Goal: Communication & Community: Ask a question

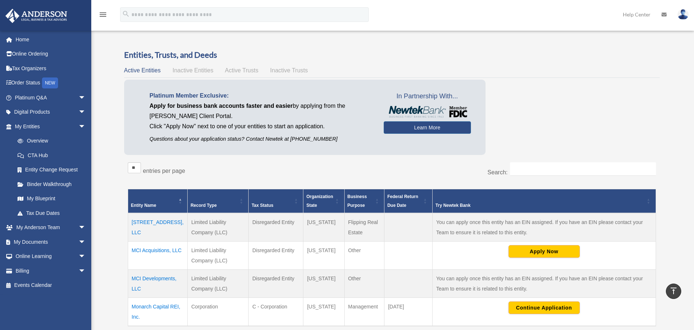
scroll to position [152, 0]
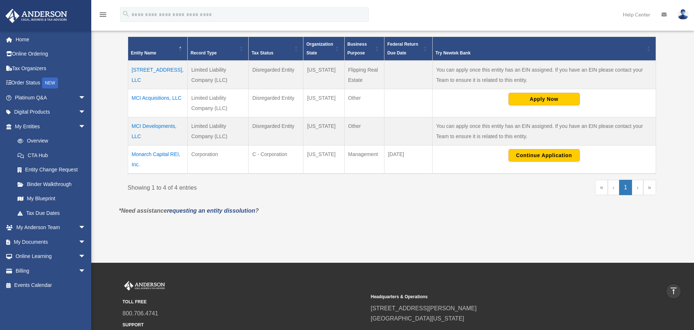
click at [158, 70] on td "1214 Main St, LLC" at bounding box center [157, 75] width 59 height 28
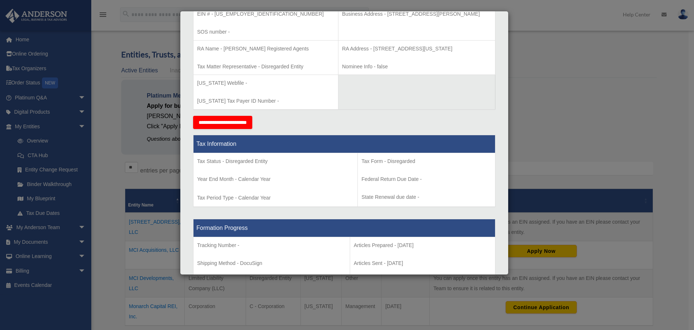
scroll to position [0, 0]
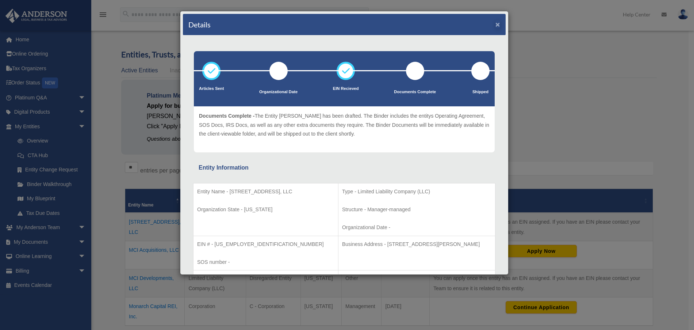
click at [495, 25] on button "×" at bounding box center [497, 24] width 5 height 8
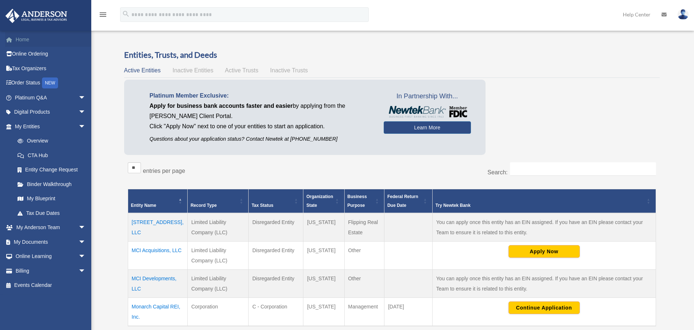
click at [24, 43] on link "Home" at bounding box center [51, 39] width 92 height 15
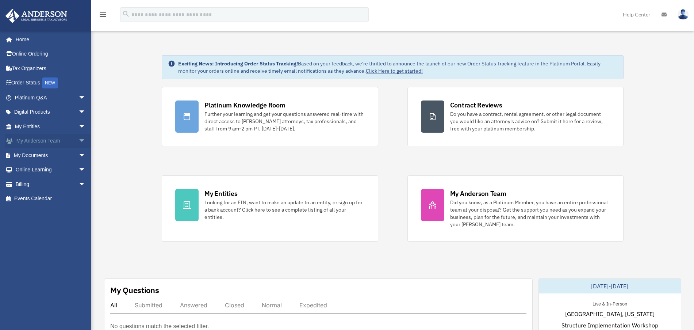
click at [78, 139] on span "arrow_drop_down" at bounding box center [85, 141] width 15 height 15
click at [58, 151] on link "My Anderson Team" at bounding box center [53, 155] width 86 height 15
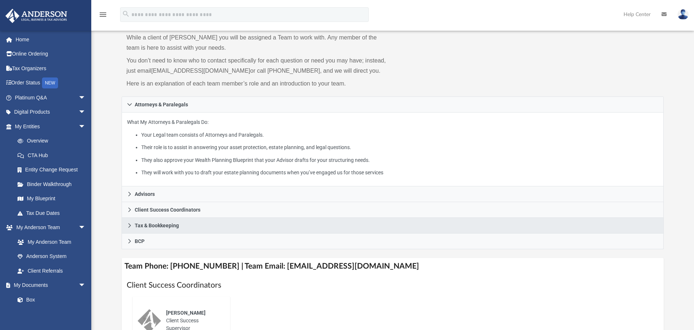
scroll to position [97, 0]
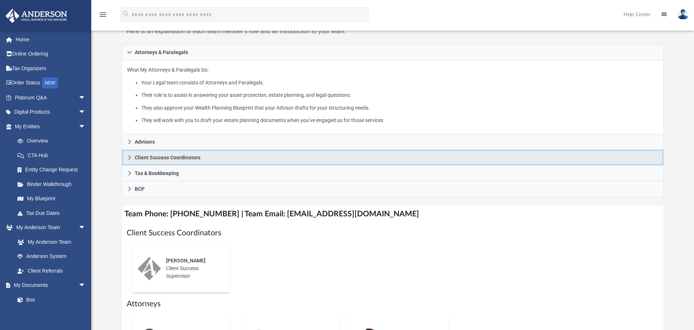
click at [127, 157] on icon at bounding box center [129, 157] width 5 height 5
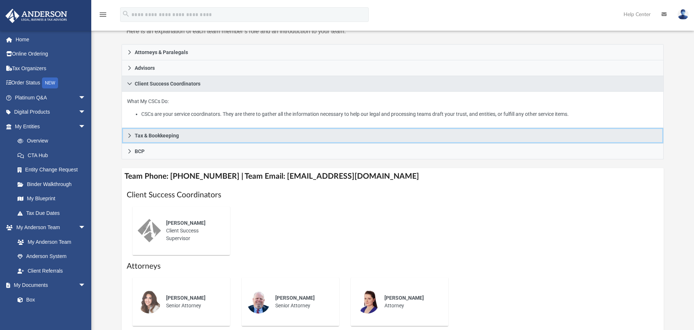
click at [128, 136] on icon at bounding box center [129, 135] width 5 height 5
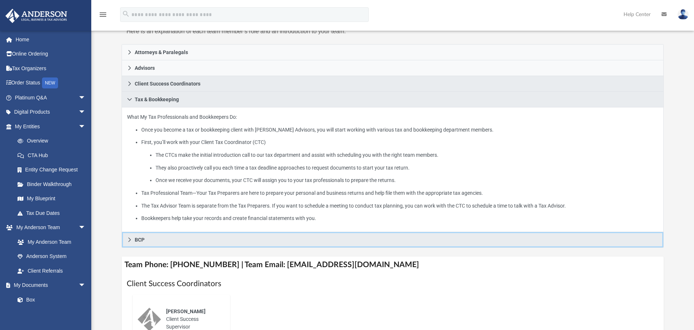
click at [129, 235] on link "BCP" at bounding box center [393, 240] width 542 height 16
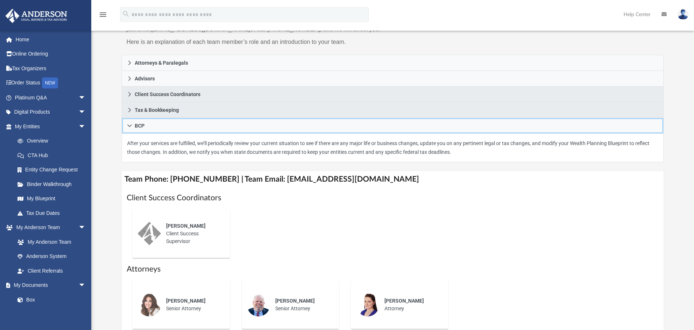
scroll to position [59, 0]
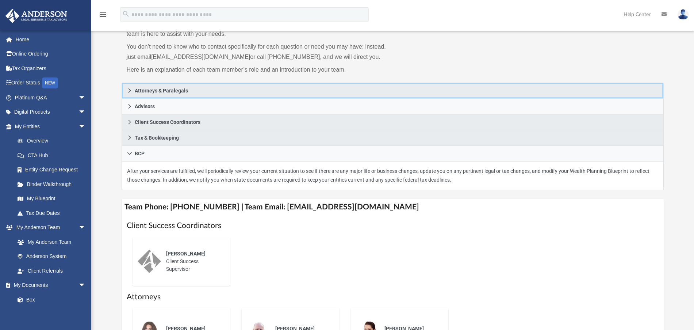
click at [125, 92] on link "Attorneys & Paralegals" at bounding box center [393, 90] width 542 height 16
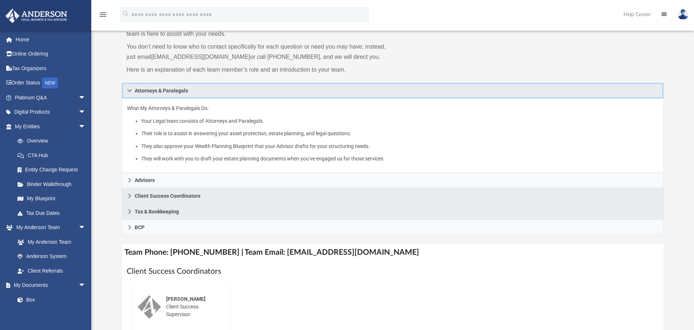
click at [129, 89] on icon at bounding box center [129, 90] width 5 height 5
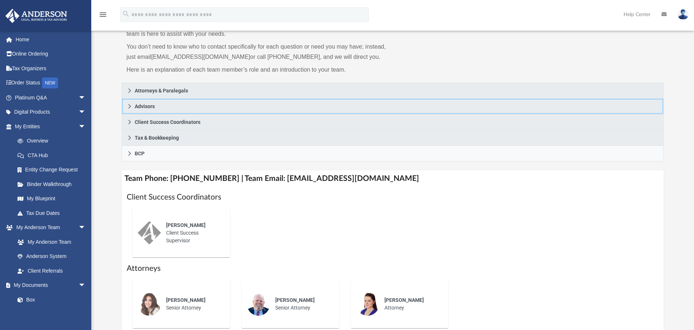
click at [130, 105] on icon at bounding box center [129, 106] width 3 height 4
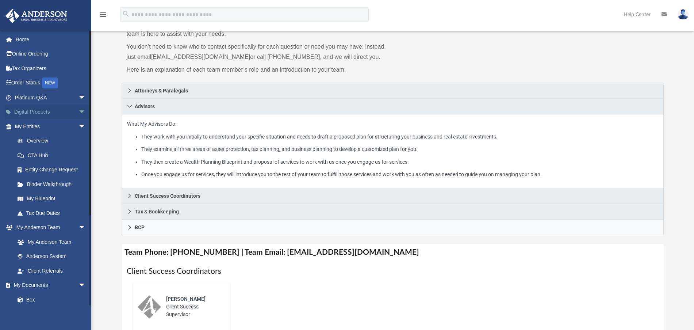
click at [78, 111] on span "arrow_drop_down" at bounding box center [85, 112] width 15 height 15
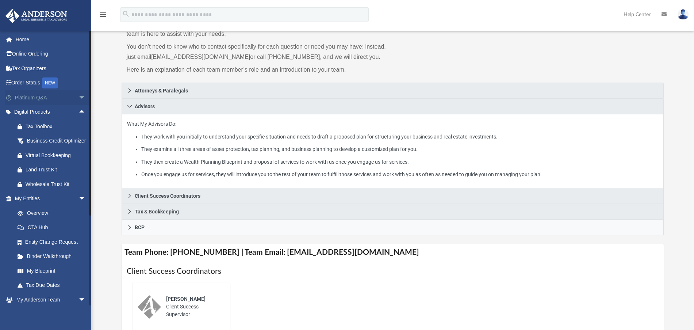
click at [78, 98] on span "arrow_drop_down" at bounding box center [85, 97] width 15 height 15
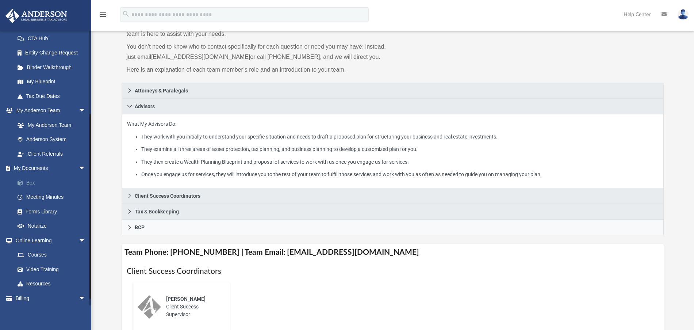
scroll to position [362, 0]
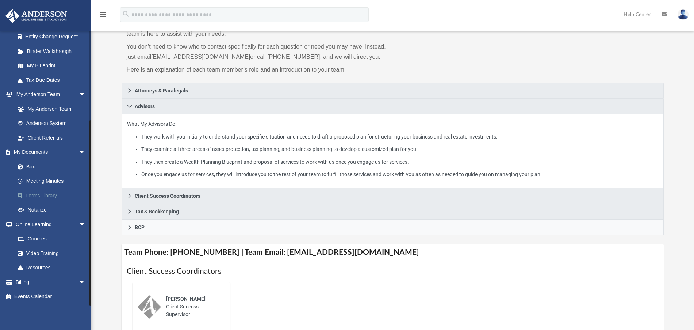
click at [42, 196] on link "Forms Library" at bounding box center [53, 195] width 86 height 15
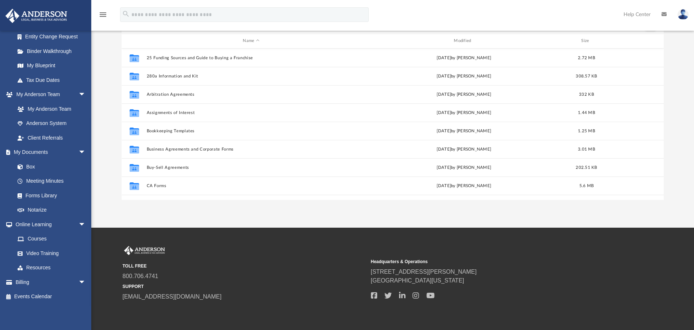
scroll to position [161, 537]
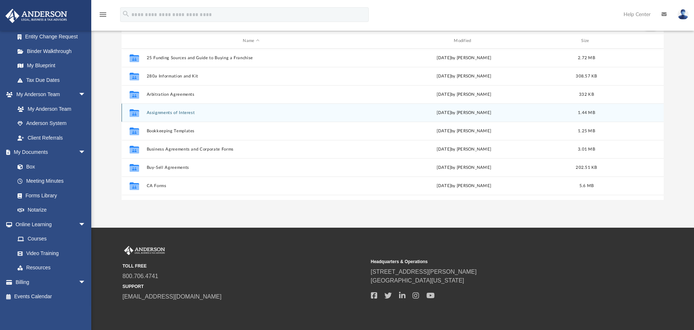
click at [135, 113] on icon "grid" at bounding box center [133, 114] width 9 height 6
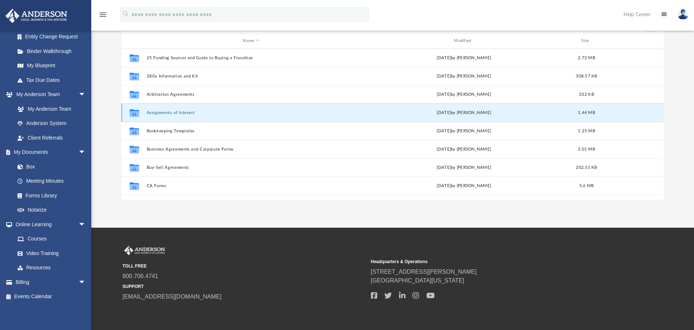
click at [157, 112] on button "Assignments of Interest" at bounding box center [250, 112] width 209 height 5
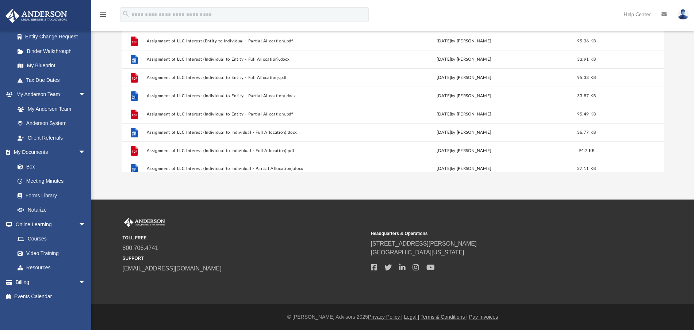
scroll to position [105, 0]
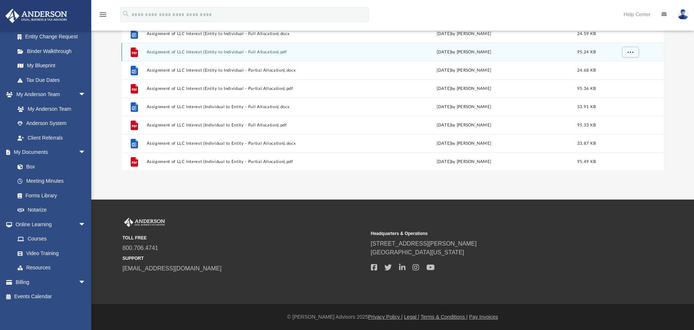
click at [193, 52] on button "Assignment of LLC Interest (Entity to Individual - Full Allocation).pdf" at bounding box center [250, 51] width 209 height 5
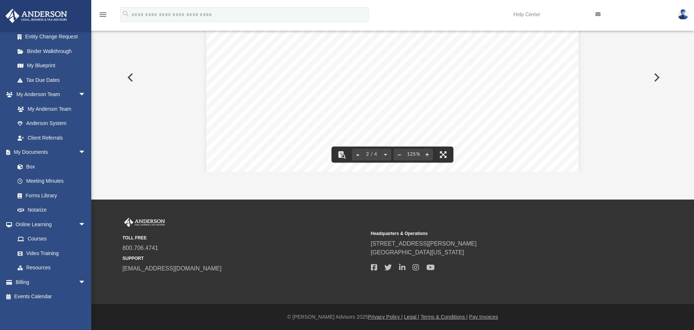
scroll to position [78, 0]
click at [134, 79] on button "Preview" at bounding box center [130, 77] width 16 height 20
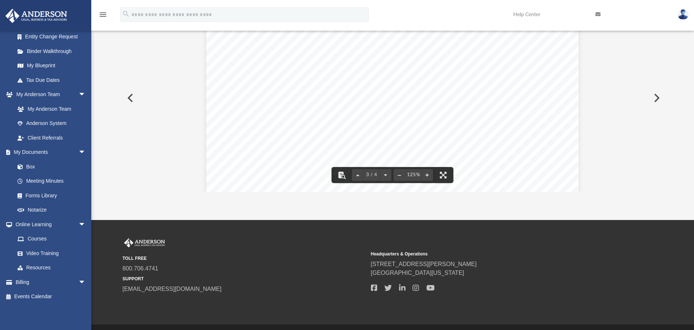
scroll to position [0, 0]
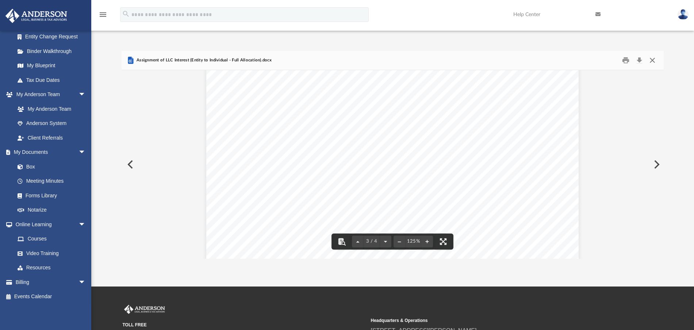
click at [652, 58] on button "Close" at bounding box center [652, 59] width 13 height 11
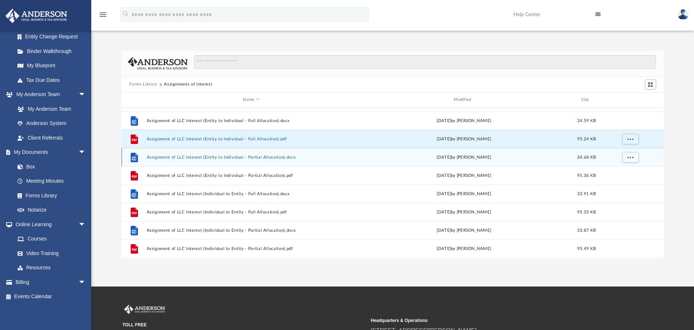
click at [214, 157] on button "Assignment of LLC Interest (Entity to Individual - Partial Allocation).docx" at bounding box center [250, 156] width 209 height 5
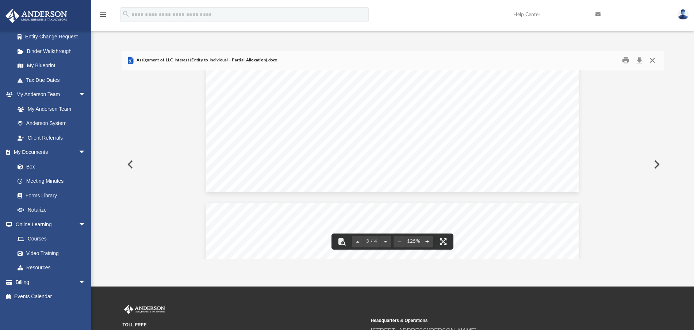
click at [651, 63] on button "Close" at bounding box center [652, 59] width 13 height 11
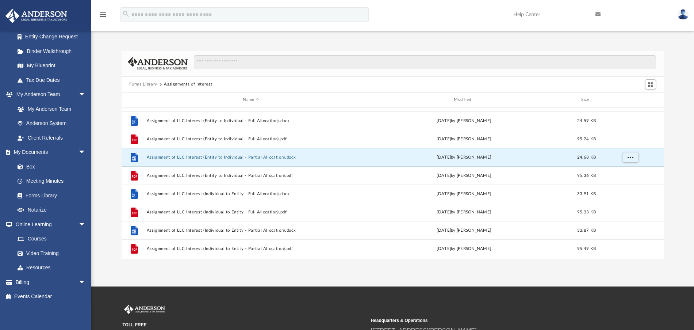
click at [183, 85] on button "Assignments of Interest" at bounding box center [188, 84] width 48 height 7
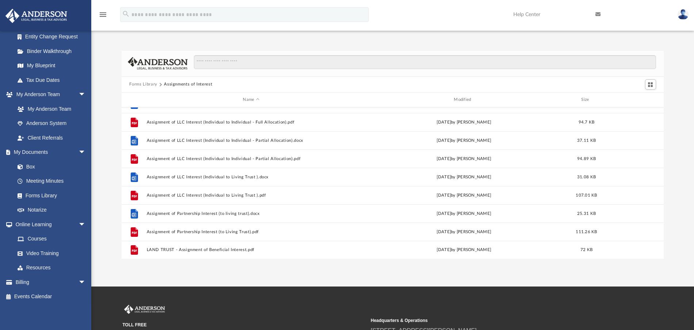
click at [147, 85] on button "Forms Library" at bounding box center [143, 84] width 28 height 7
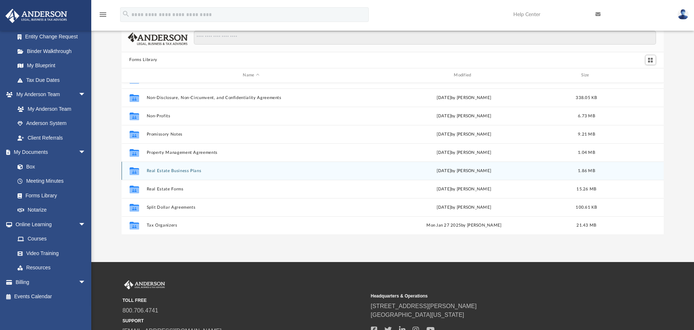
scroll to position [42, 0]
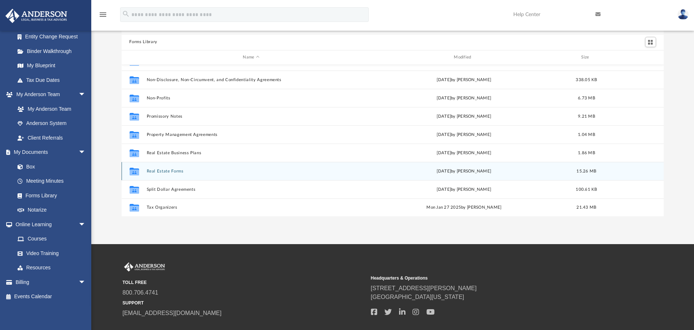
click at [167, 170] on button "Real Estate Forms" at bounding box center [250, 170] width 209 height 5
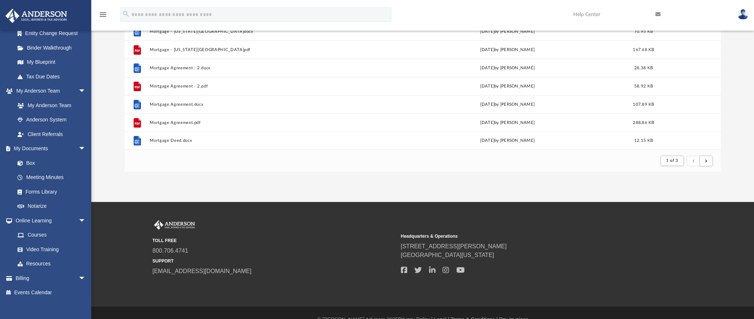
scroll to position [43, 0]
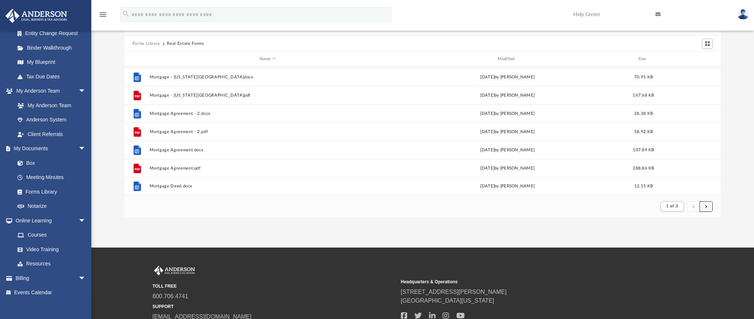
click at [693, 208] on button "submit" at bounding box center [705, 206] width 13 height 11
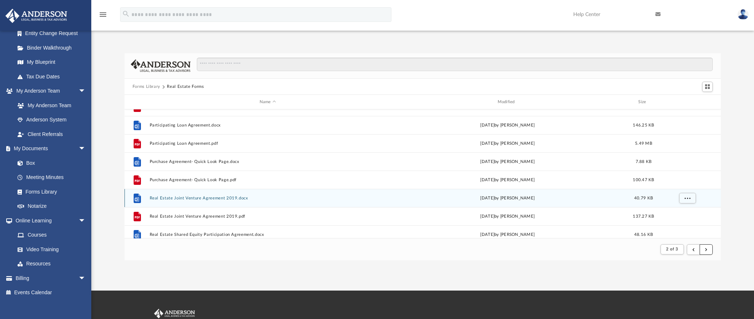
scroll to position [351, 0]
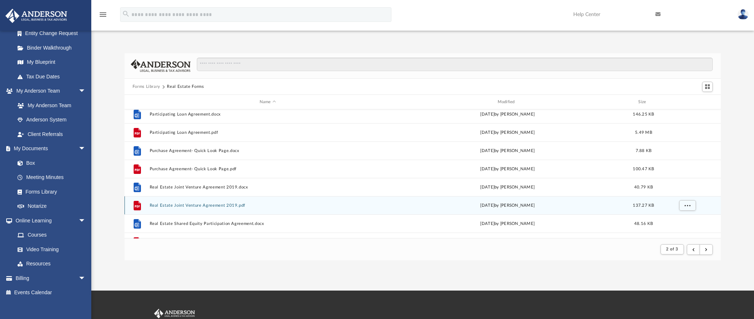
click at [205, 205] on button "Real Estate Joint Venture Agreement 2019.pdf" at bounding box center [267, 205] width 236 height 5
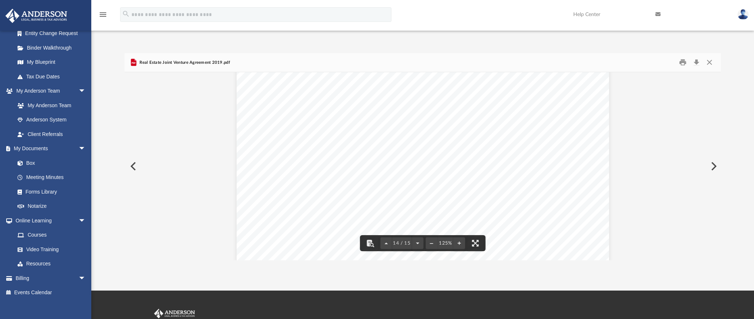
scroll to position [6903, 0]
click at [693, 64] on button "Close" at bounding box center [708, 62] width 13 height 11
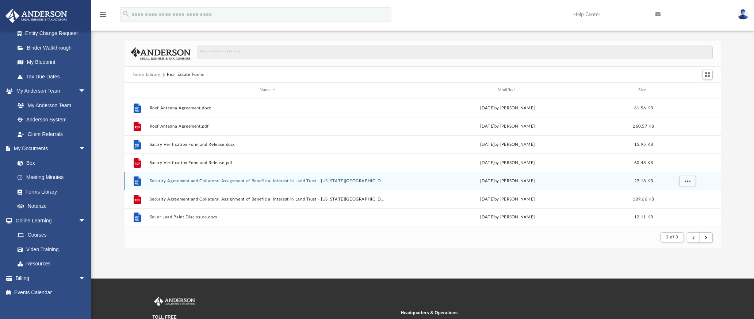
scroll to position [34, 0]
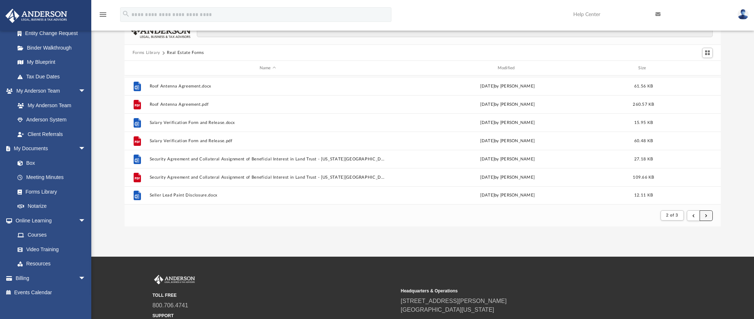
click at [693, 217] on span "submit" at bounding box center [706, 215] width 2 height 4
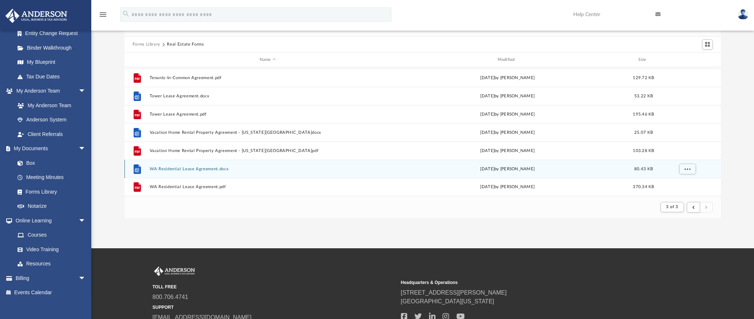
scroll to position [92, 0]
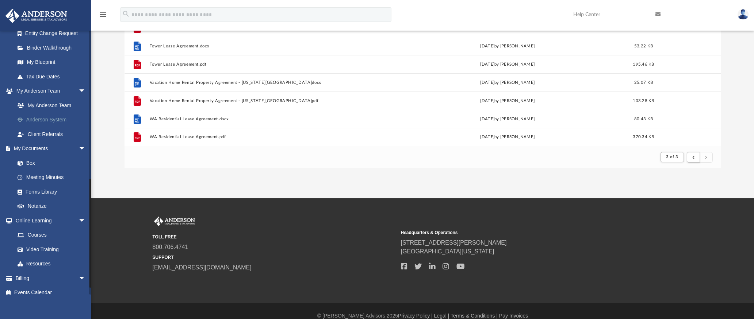
click at [59, 127] on link "Anderson System" at bounding box center [53, 120] width 86 height 15
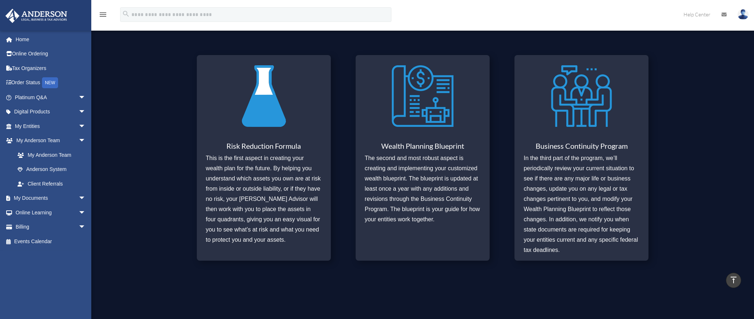
scroll to position [592, 0]
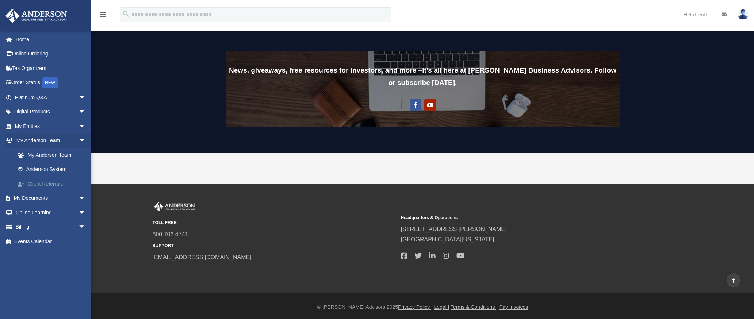
click at [46, 182] on link "Client Referrals" at bounding box center [53, 184] width 86 height 15
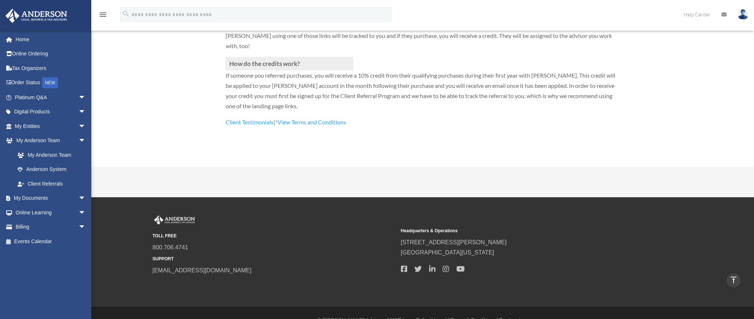
scroll to position [258, 0]
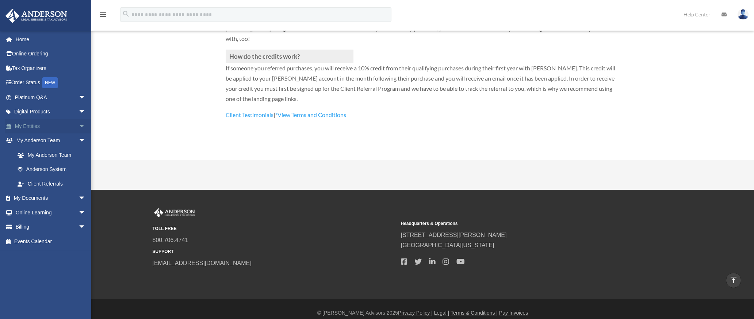
click at [30, 125] on link "My Entities arrow_drop_down" at bounding box center [51, 126] width 92 height 15
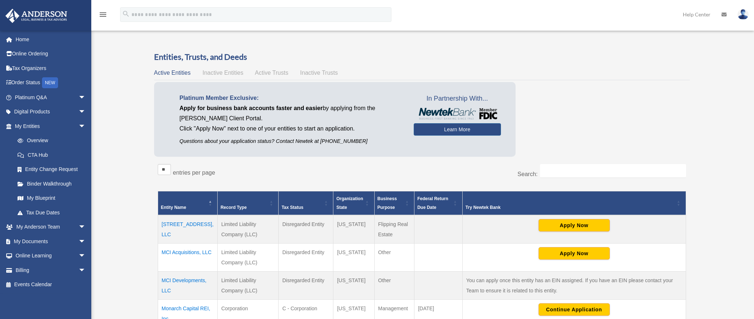
scroll to position [58, 0]
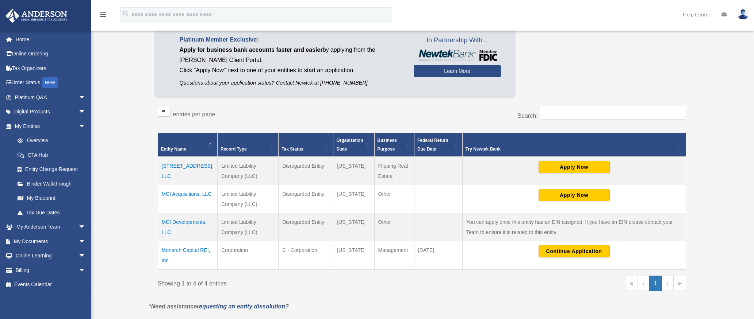
click at [176, 166] on td "1214 Main St, LLC" at bounding box center [187, 171] width 59 height 28
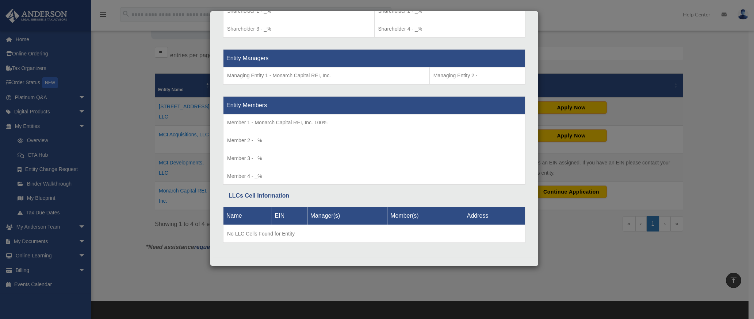
scroll to position [0, 0]
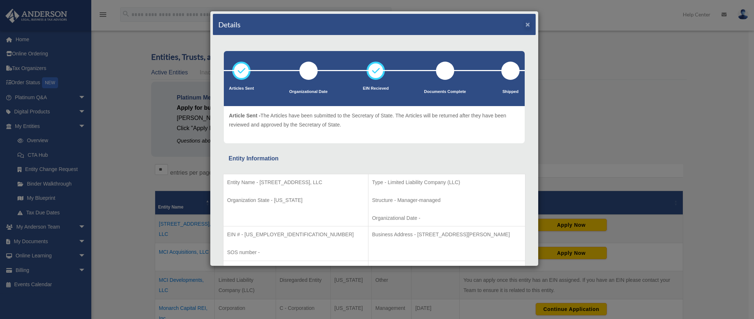
click at [525, 24] on button "×" at bounding box center [527, 24] width 5 height 8
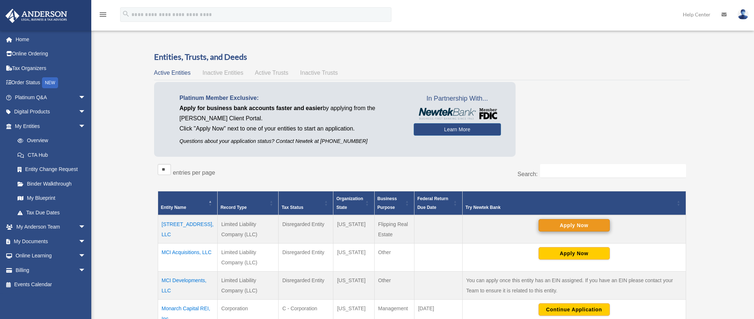
click at [576, 227] on button "Apply Now" at bounding box center [573, 225] width 71 height 12
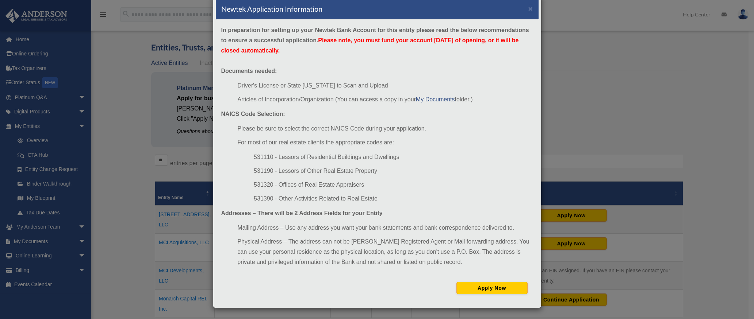
scroll to position [11, 0]
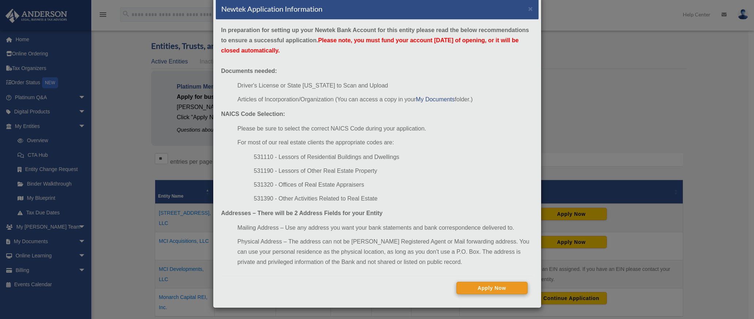
click button "Apply Now"
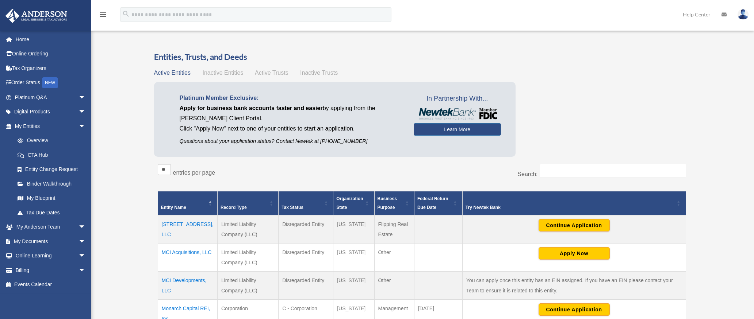
scroll to position [11, 0]
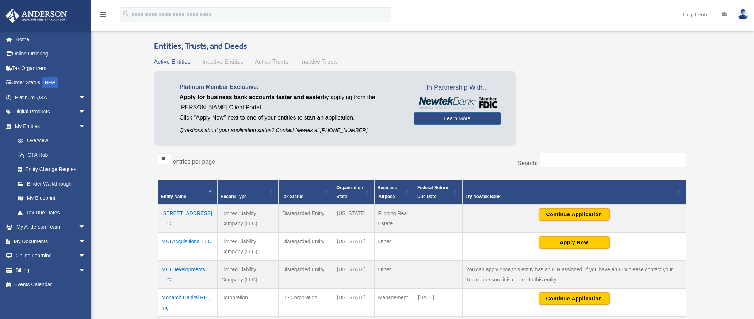
click at [192, 213] on td "1214 Main St, LLC" at bounding box center [187, 218] width 59 height 28
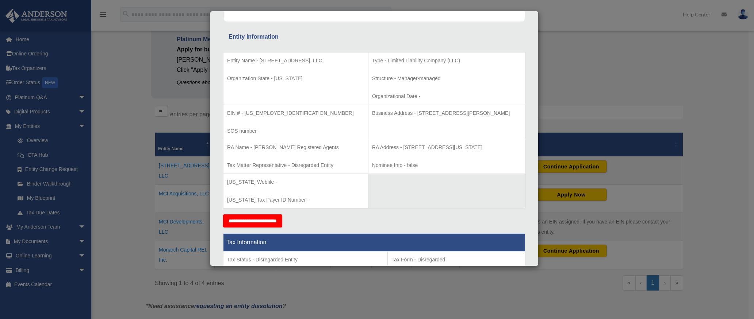
scroll to position [0, 0]
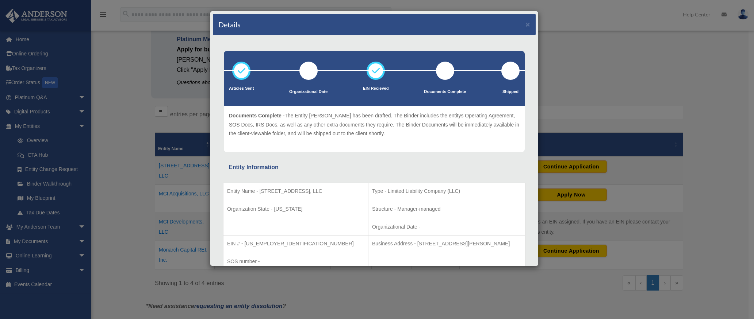
click at [122, 163] on div "Details × Articles Sent Organizational Date" at bounding box center [377, 159] width 754 height 319
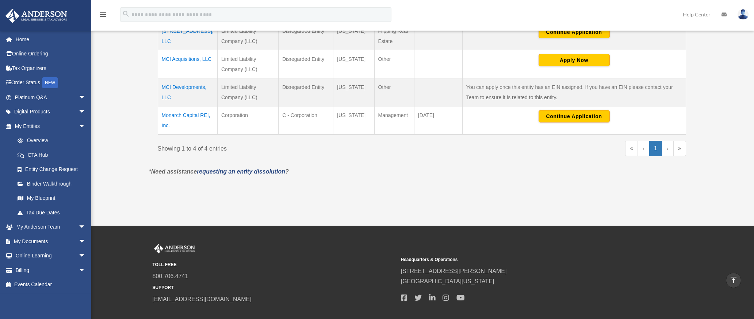
scroll to position [137, 0]
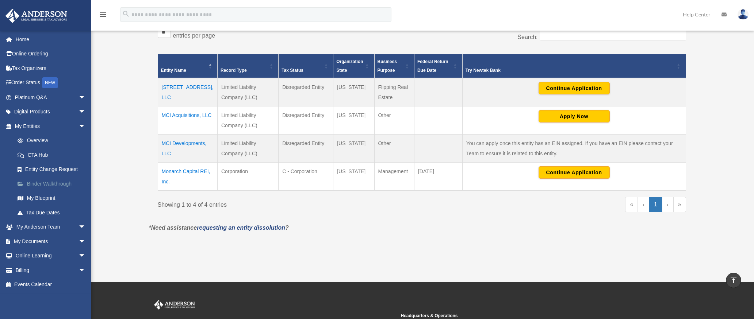
click at [45, 180] on link "Binder Walkthrough" at bounding box center [53, 184] width 86 height 15
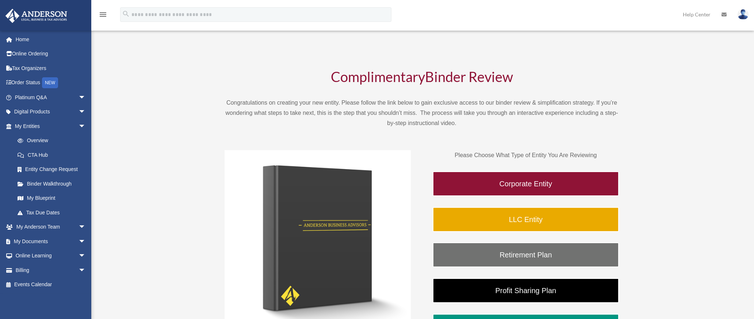
scroll to position [55, 0]
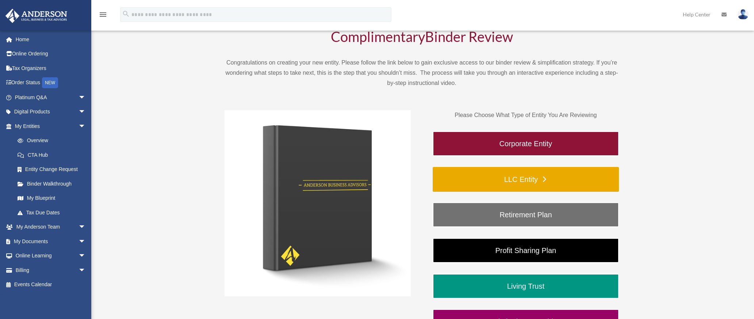
click at [539, 184] on link "LLC Entity" at bounding box center [525, 179] width 186 height 25
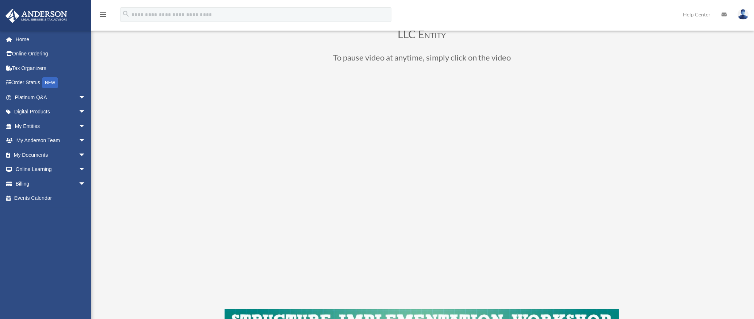
scroll to position [220, 0]
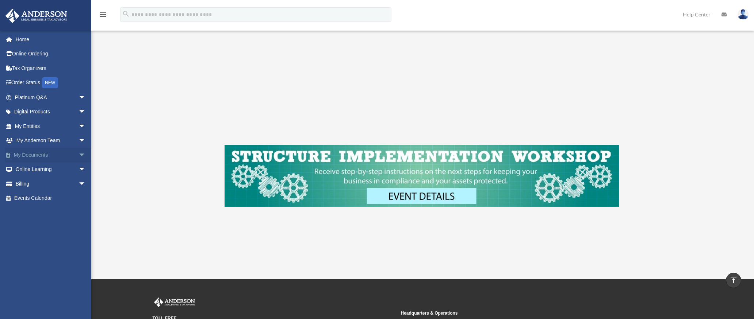
click at [78, 153] on span "arrow_drop_down" at bounding box center [85, 155] width 15 height 15
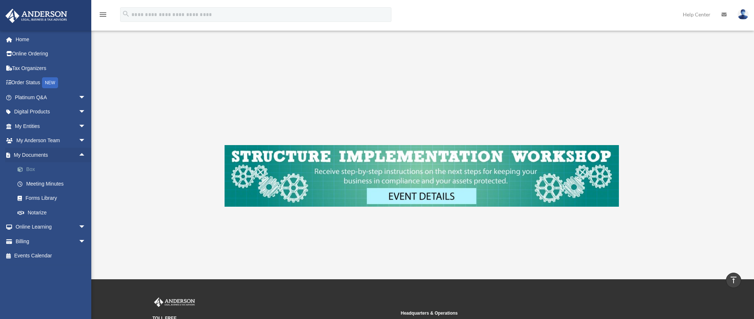
click at [27, 169] on link "Box" at bounding box center [53, 169] width 86 height 15
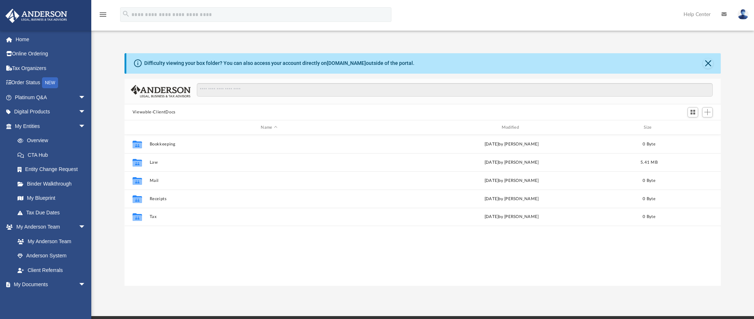
scroll to position [161, 590]
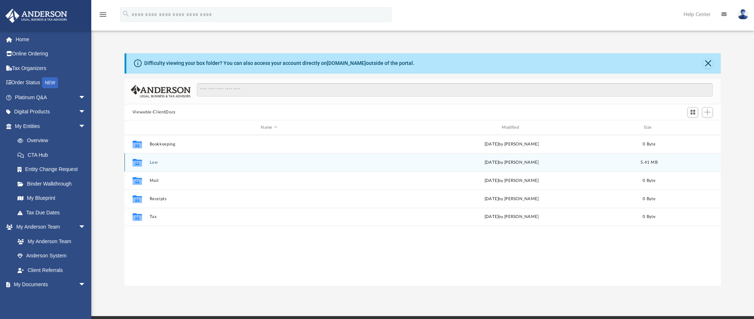
click at [153, 162] on button "Law" at bounding box center [268, 162] width 239 height 5
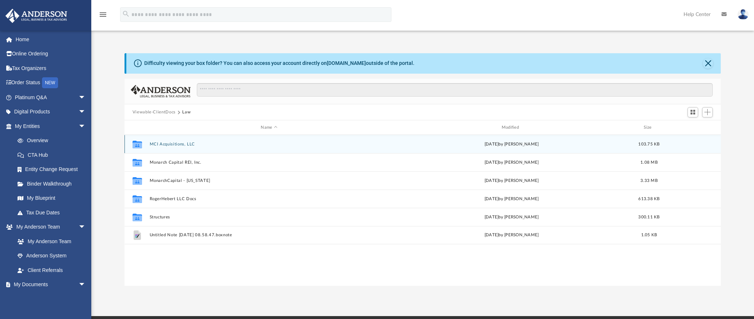
click at [176, 145] on button "MCI Acquisitions, LLC" at bounding box center [268, 144] width 239 height 5
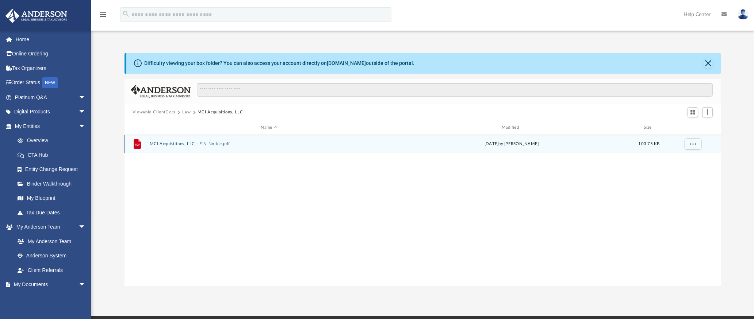
click at [178, 142] on button "MCI Acquisitions, LLC - EIN Notice.pdf" at bounding box center [268, 144] width 239 height 5
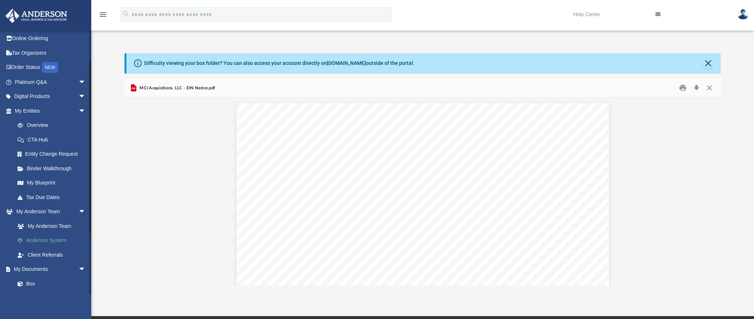
scroll to position [103, 0]
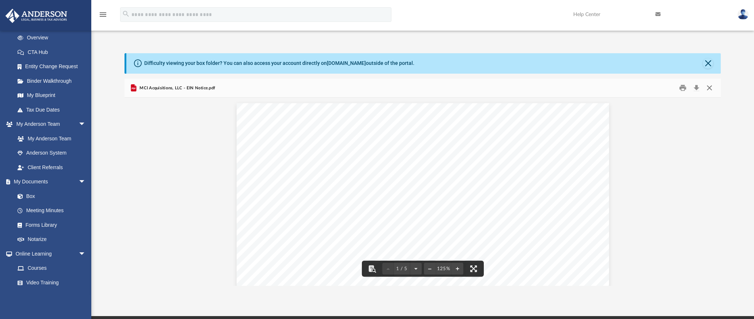
click at [710, 90] on button "Close" at bounding box center [708, 87] width 13 height 11
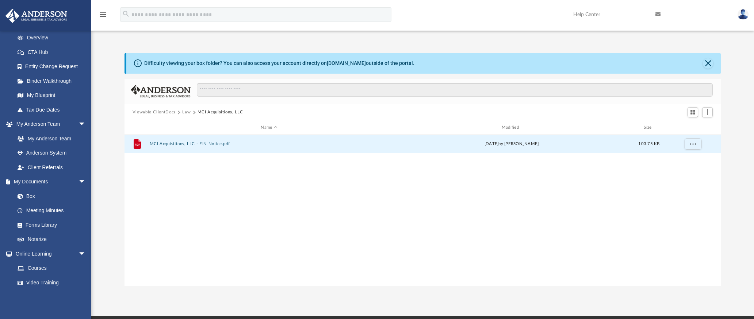
click at [185, 112] on button "Law" at bounding box center [186, 112] width 8 height 7
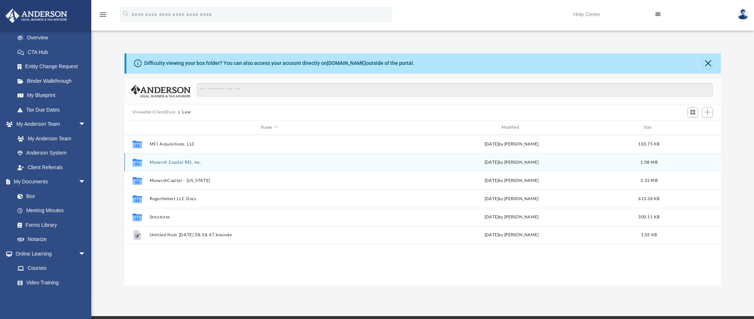
click at [182, 163] on button "Monarch Capital REI, Inc." at bounding box center [268, 162] width 239 height 5
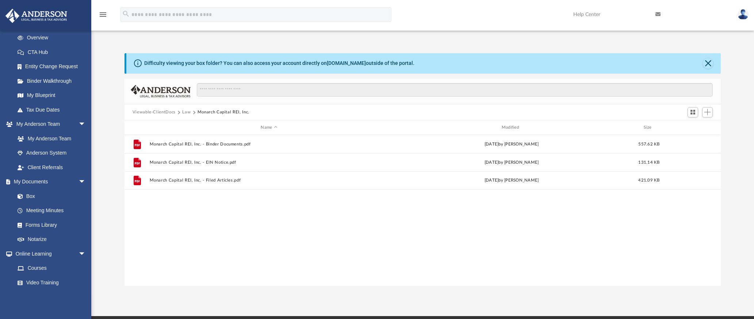
click at [187, 112] on button "Law" at bounding box center [186, 112] width 8 height 7
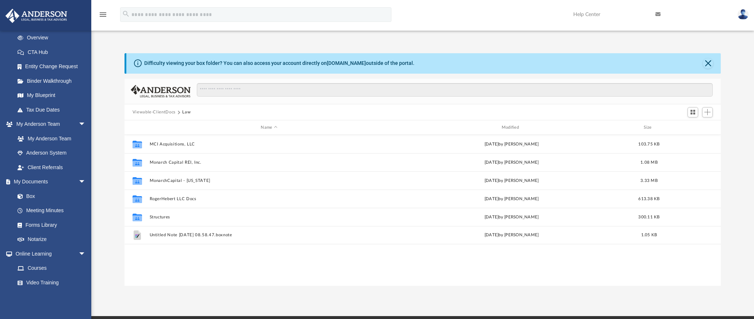
click at [149, 113] on button "Viewable-ClientDocs" at bounding box center [153, 112] width 43 height 7
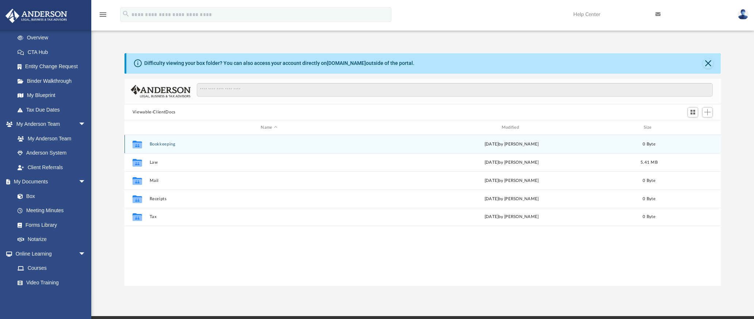
click at [166, 145] on button "Bookkeeping" at bounding box center [268, 144] width 239 height 5
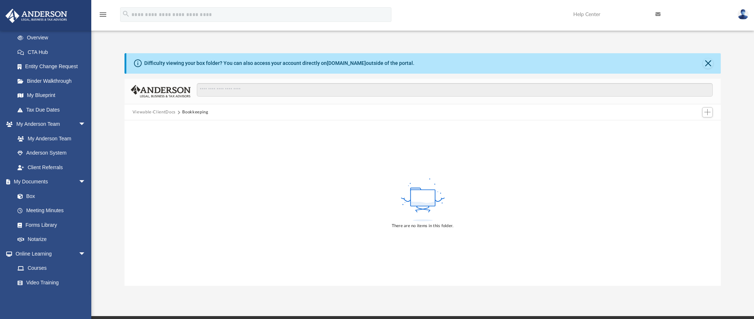
click at [168, 113] on button "Viewable-ClientDocs" at bounding box center [153, 112] width 43 height 7
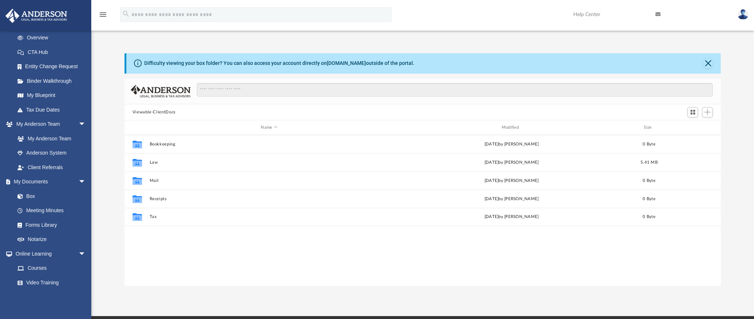
scroll to position [161, 590]
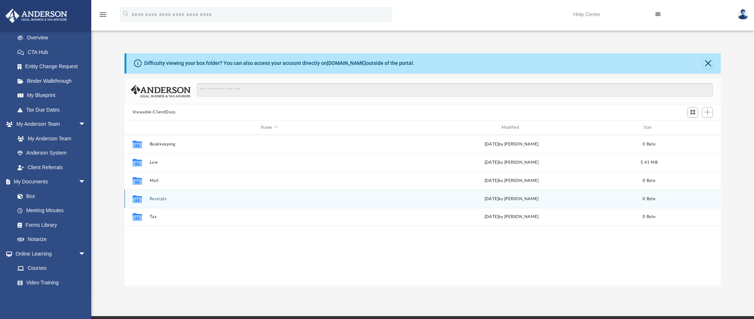
click at [159, 200] on button "Receipts" at bounding box center [268, 199] width 239 height 5
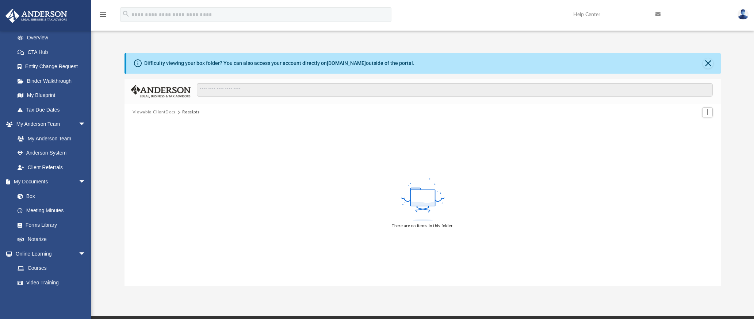
click at [166, 112] on button "Viewable-ClientDocs" at bounding box center [153, 112] width 43 height 7
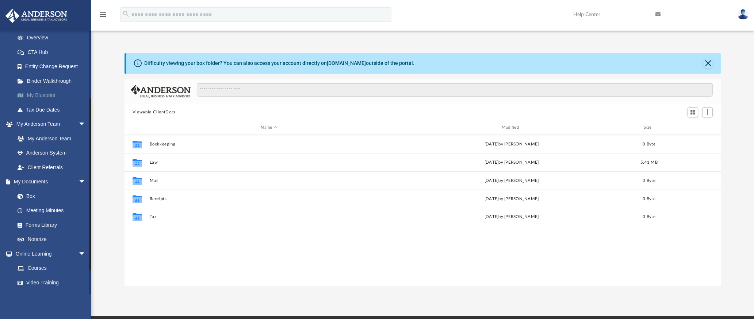
scroll to position [0, 0]
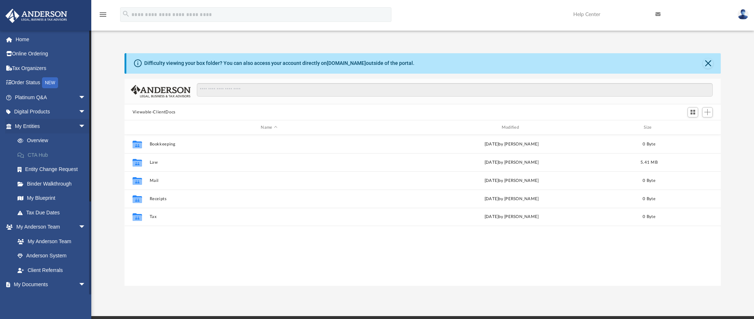
click at [42, 153] on link "CTA Hub" at bounding box center [53, 155] width 86 height 15
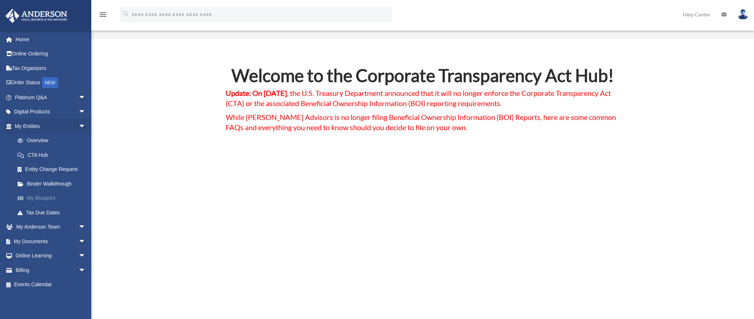
click at [44, 195] on link "My Blueprint" at bounding box center [53, 198] width 86 height 15
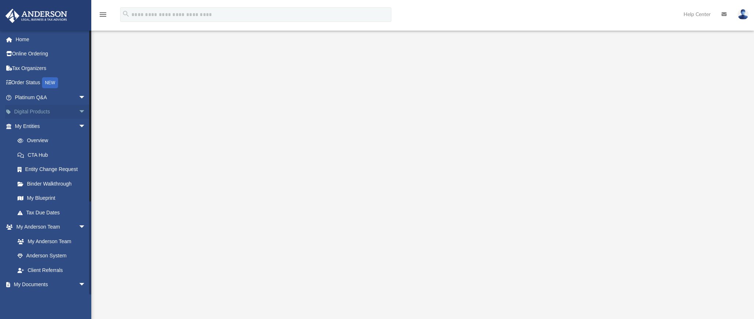
click at [78, 112] on span "arrow_drop_down" at bounding box center [85, 112] width 15 height 15
click at [78, 112] on span "arrow_drop_up" at bounding box center [85, 112] width 15 height 15
click at [36, 140] on link "Overview" at bounding box center [53, 141] width 86 height 15
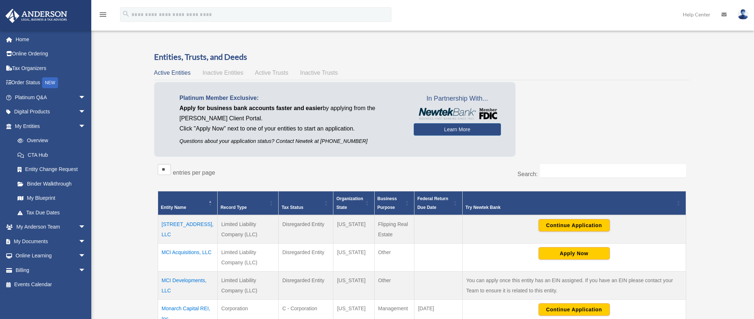
click at [195, 224] on td "1214 Main St, LLC" at bounding box center [187, 229] width 59 height 28
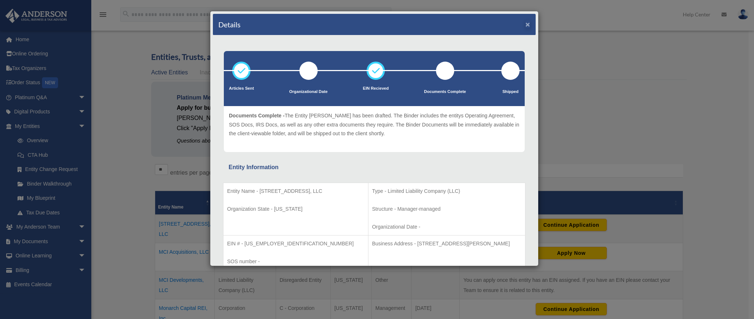
click at [525, 25] on button "×" at bounding box center [527, 24] width 5 height 8
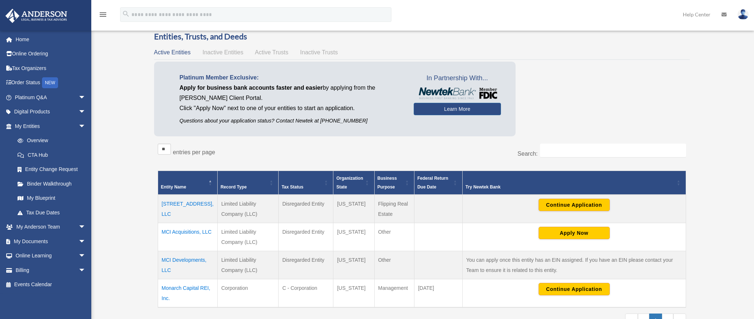
scroll to position [130, 0]
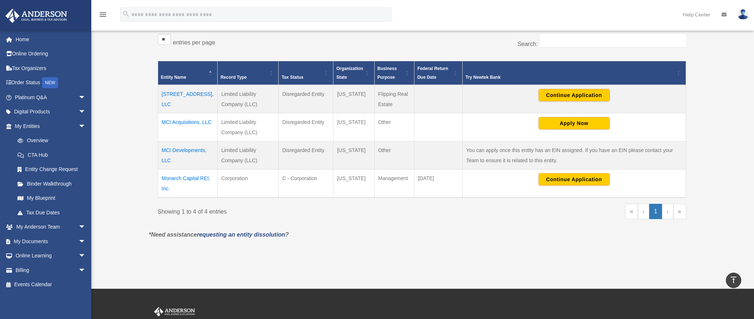
click at [177, 122] on td "MCI Acquisitions, LLC" at bounding box center [187, 127] width 59 height 28
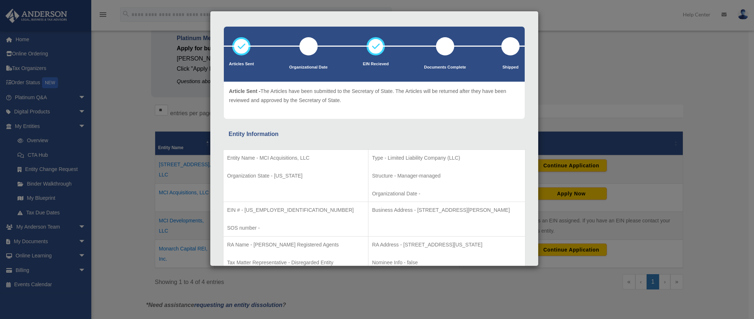
scroll to position [0, 0]
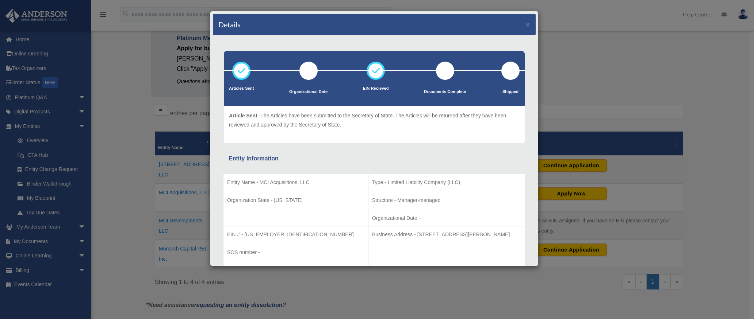
click at [525, 27] on button "×" at bounding box center [527, 24] width 5 height 8
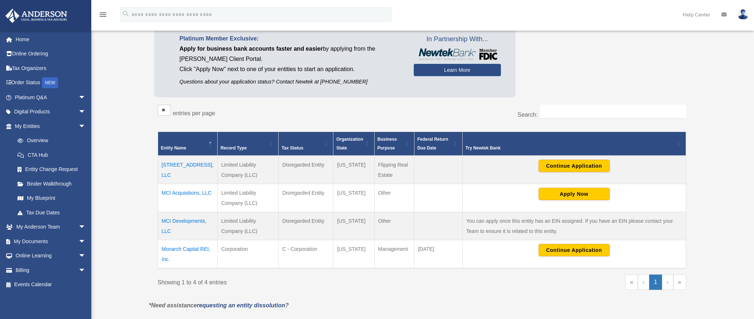
click at [177, 165] on td "[STREET_ADDRESS], LLC" at bounding box center [187, 170] width 59 height 28
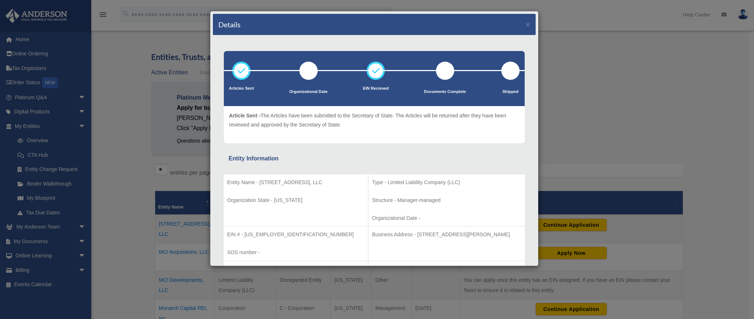
click at [525, 25] on button "×" at bounding box center [527, 24] width 5 height 8
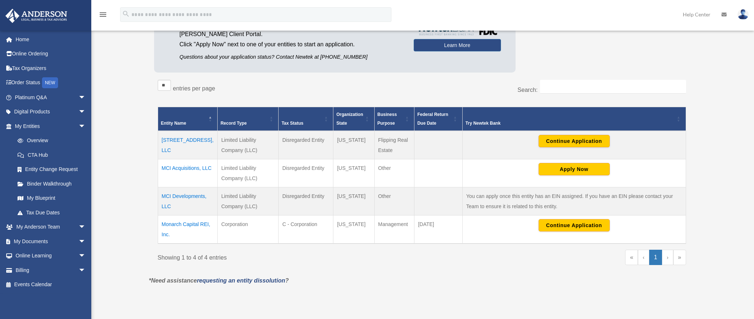
scroll to position [162, 0]
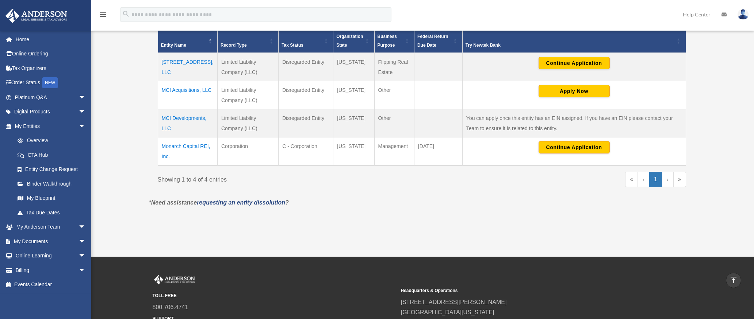
click at [185, 156] on td "Monarch Capital REI, Inc." at bounding box center [187, 151] width 59 height 28
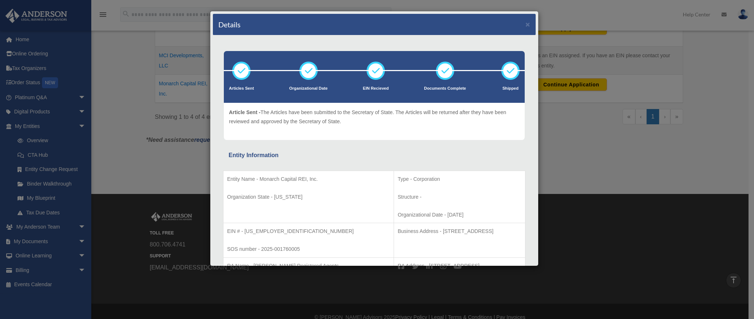
scroll to position [0, 0]
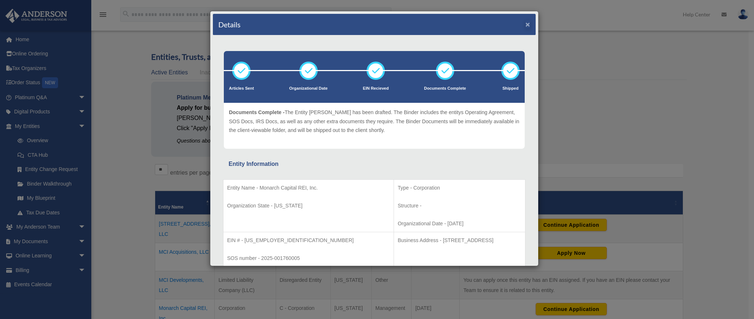
click at [525, 26] on button "×" at bounding box center [527, 24] width 5 height 8
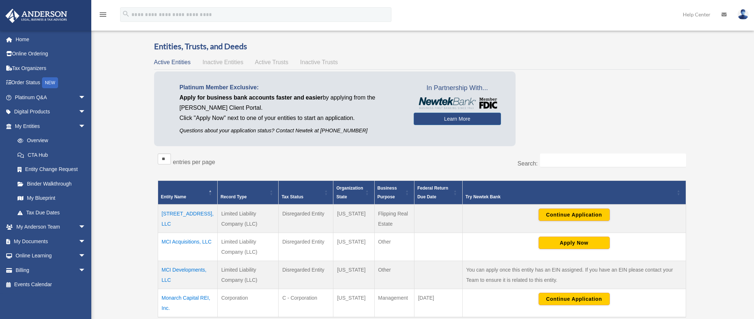
scroll to position [61, 0]
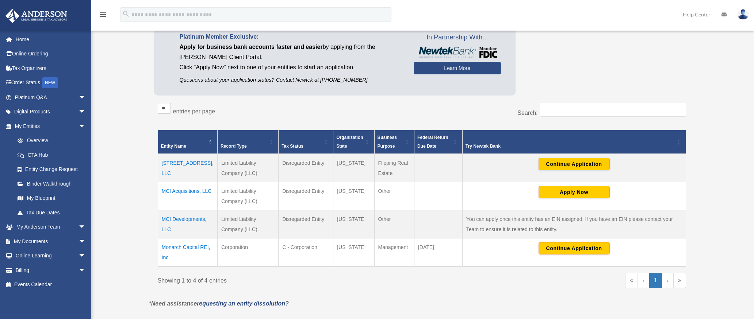
click at [172, 231] on td "MCI Developments, LLC" at bounding box center [187, 224] width 59 height 28
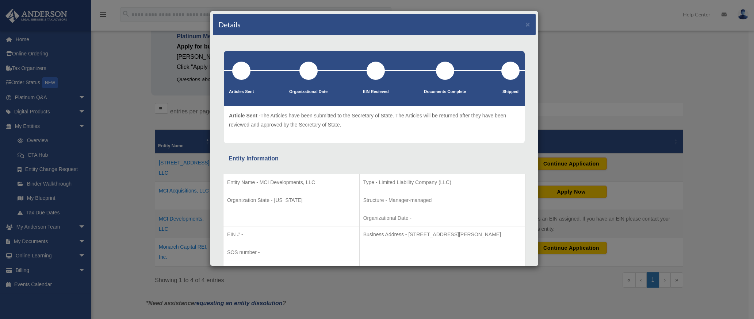
scroll to position [0, 0]
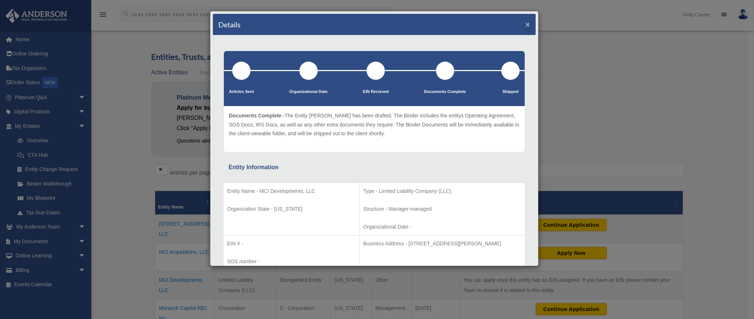
click at [525, 24] on button "×" at bounding box center [527, 24] width 5 height 8
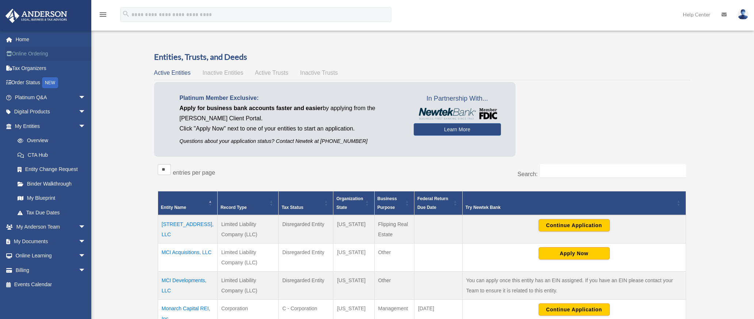
click at [43, 53] on link "Online Ordering" at bounding box center [51, 54] width 92 height 15
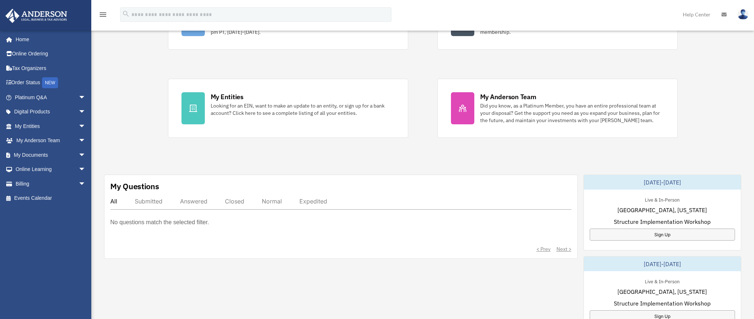
scroll to position [174, 0]
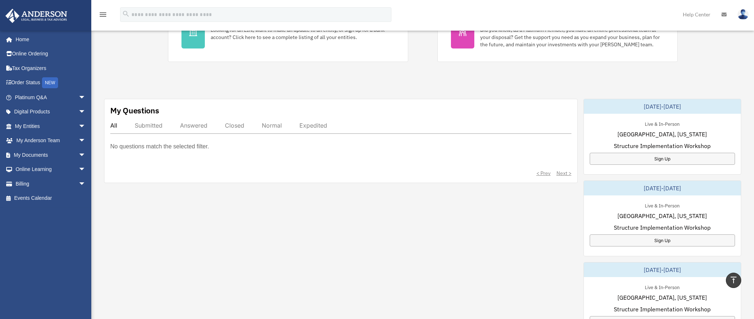
click at [156, 124] on div "Submitted" at bounding box center [149, 125] width 28 height 7
click at [112, 124] on div "All" at bounding box center [113, 125] width 7 height 7
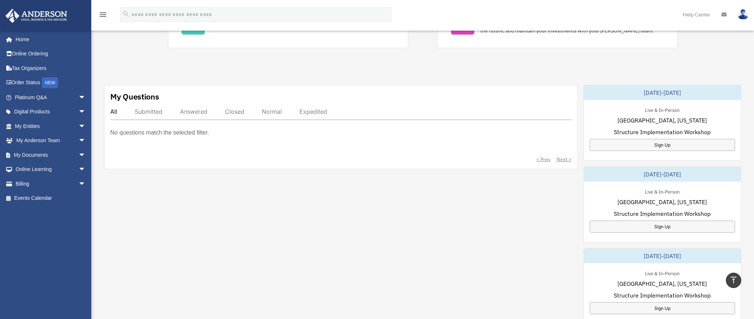
scroll to position [205, 0]
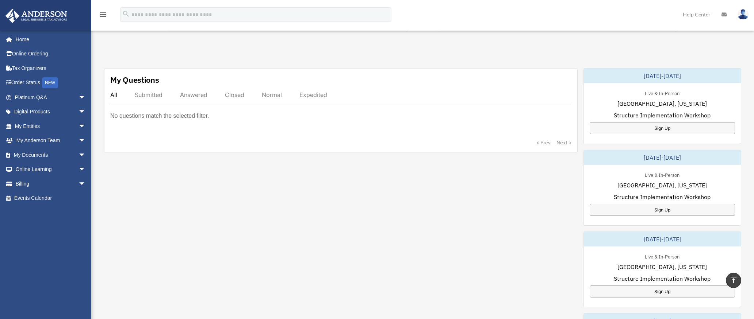
click at [308, 94] on div "Expedited" at bounding box center [313, 94] width 28 height 7
click at [276, 95] on div "Normal" at bounding box center [272, 94] width 20 height 7
click at [246, 96] on div "All Submitted Answered Closed Normal Expedited" at bounding box center [340, 97] width 461 height 12
click at [244, 96] on div "Closed" at bounding box center [234, 94] width 19 height 7
click at [198, 96] on div "Answered" at bounding box center [193, 94] width 27 height 7
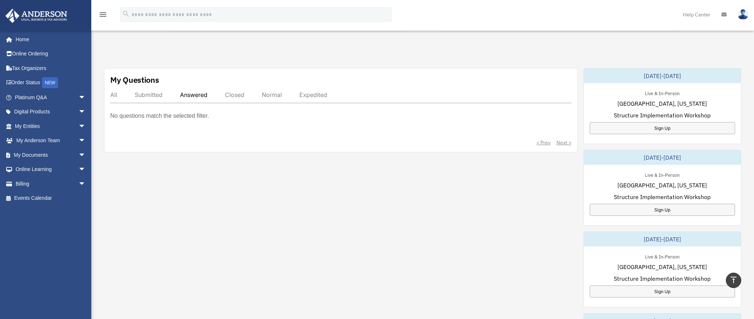
click at [150, 97] on div "Submitted" at bounding box center [149, 94] width 28 height 7
click at [78, 168] on span "arrow_drop_down" at bounding box center [85, 169] width 15 height 15
click at [78, 223] on span "arrow_drop_down" at bounding box center [85, 227] width 15 height 15
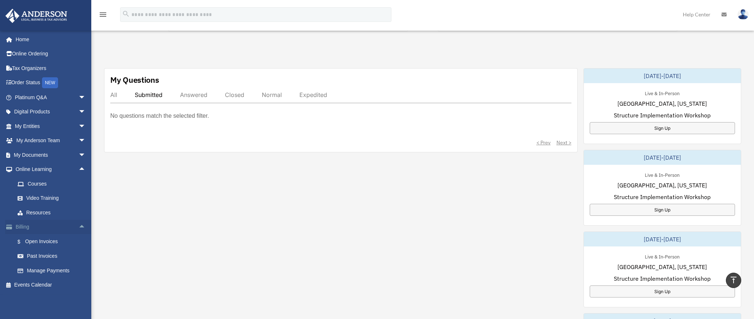
click at [78, 226] on span "arrow_drop_up" at bounding box center [85, 227] width 15 height 15
click at [79, 167] on span "arrow_drop_up" at bounding box center [85, 169] width 15 height 15
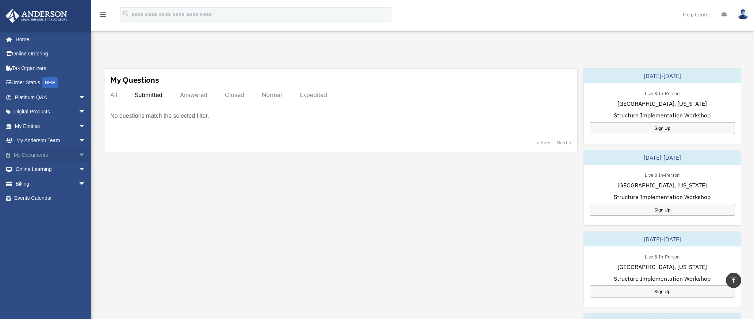
click at [78, 156] on span "arrow_drop_down" at bounding box center [85, 155] width 15 height 15
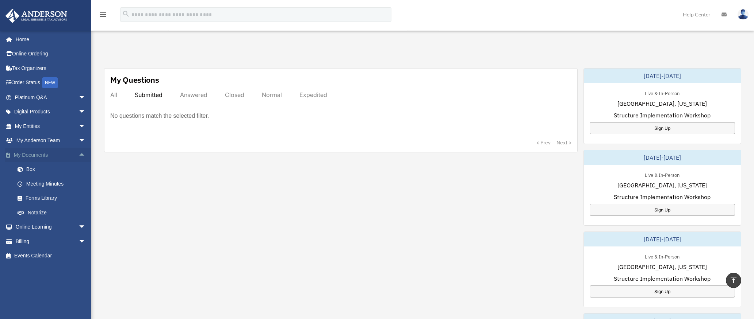
click at [78, 154] on span "arrow_drop_up" at bounding box center [85, 155] width 15 height 15
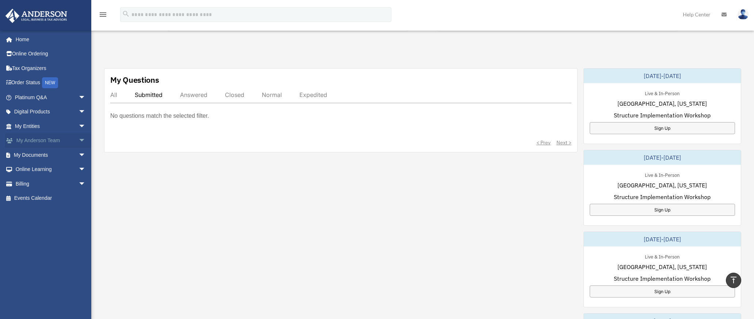
click at [78, 142] on span "arrow_drop_down" at bounding box center [85, 141] width 15 height 15
click at [78, 140] on span "arrow_drop_up" at bounding box center [85, 141] width 15 height 15
click at [78, 127] on span "arrow_drop_down" at bounding box center [85, 126] width 15 height 15
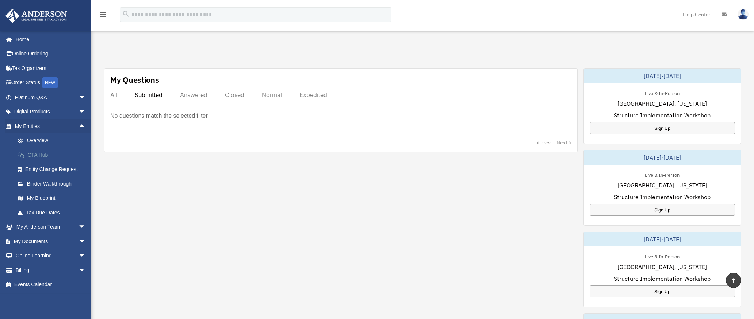
click at [44, 154] on link "CTA Hub" at bounding box center [53, 155] width 86 height 15
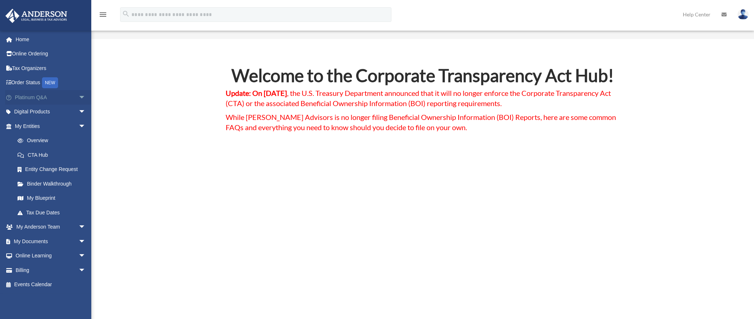
click at [78, 97] on span "arrow_drop_down" at bounding box center [85, 97] width 15 height 15
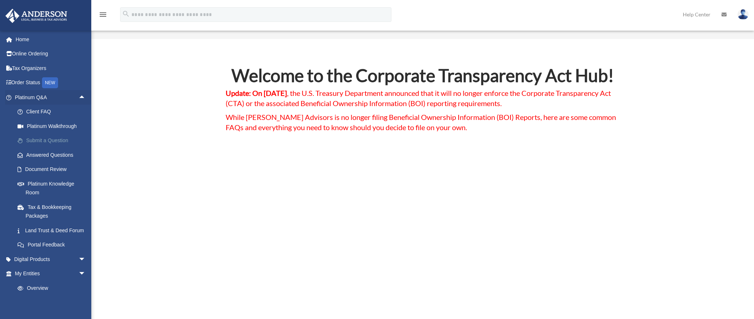
click at [60, 139] on link "Submit a Question" at bounding box center [53, 141] width 86 height 15
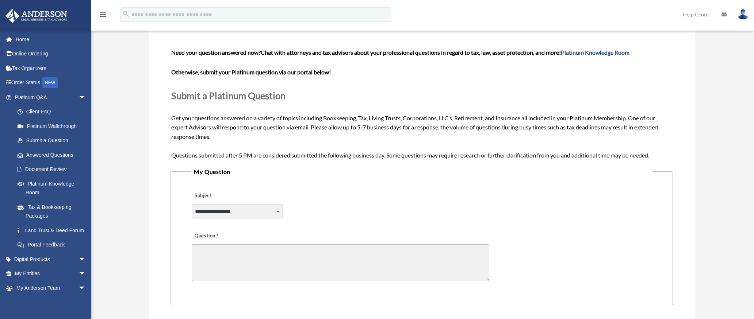
scroll to position [126, 0]
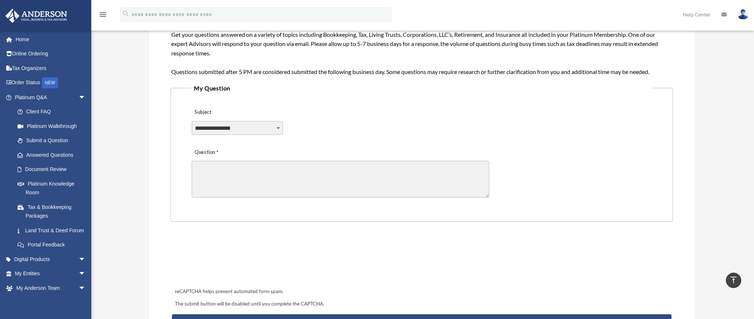
select select "******"
click at [237, 168] on textarea "Question" at bounding box center [340, 179] width 297 height 37
click at [215, 176] on textarea "******" at bounding box center [340, 179] width 297 height 37
type textarea "******"
drag, startPoint x: 246, startPoint y: 179, endPoint x: 172, endPoint y: 151, distance: 79.2
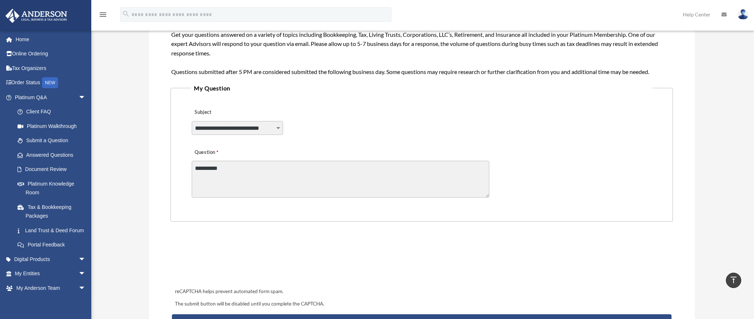
click at [172, 151] on fieldset "**********" at bounding box center [421, 152] width 502 height 139
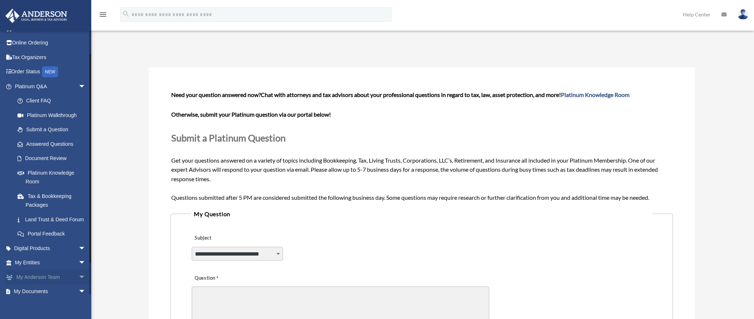
scroll to position [28, 0]
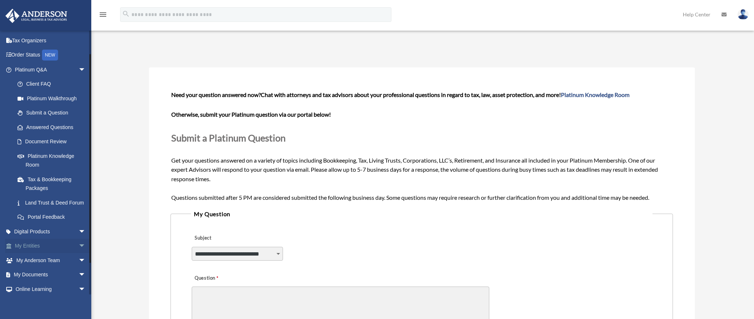
click at [28, 251] on link "My Entities arrow_drop_down" at bounding box center [51, 246] width 92 height 15
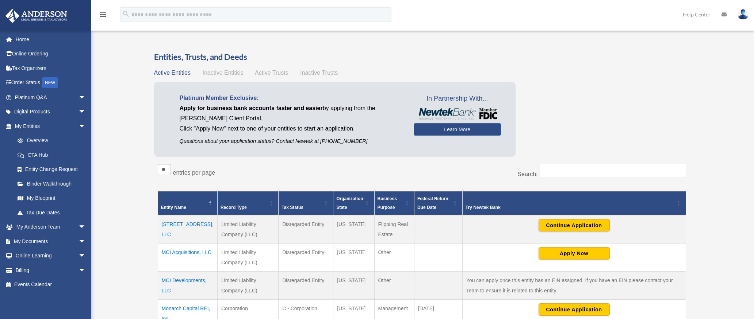
click at [182, 223] on td "[STREET_ADDRESS], LLC" at bounding box center [187, 229] width 59 height 28
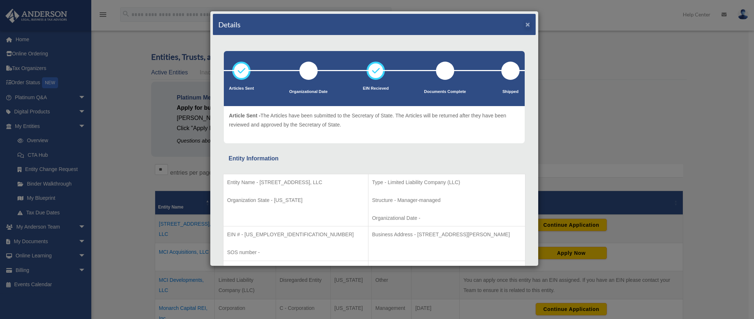
click at [525, 26] on button "×" at bounding box center [527, 24] width 5 height 8
